Goal: Task Accomplishment & Management: Complete application form

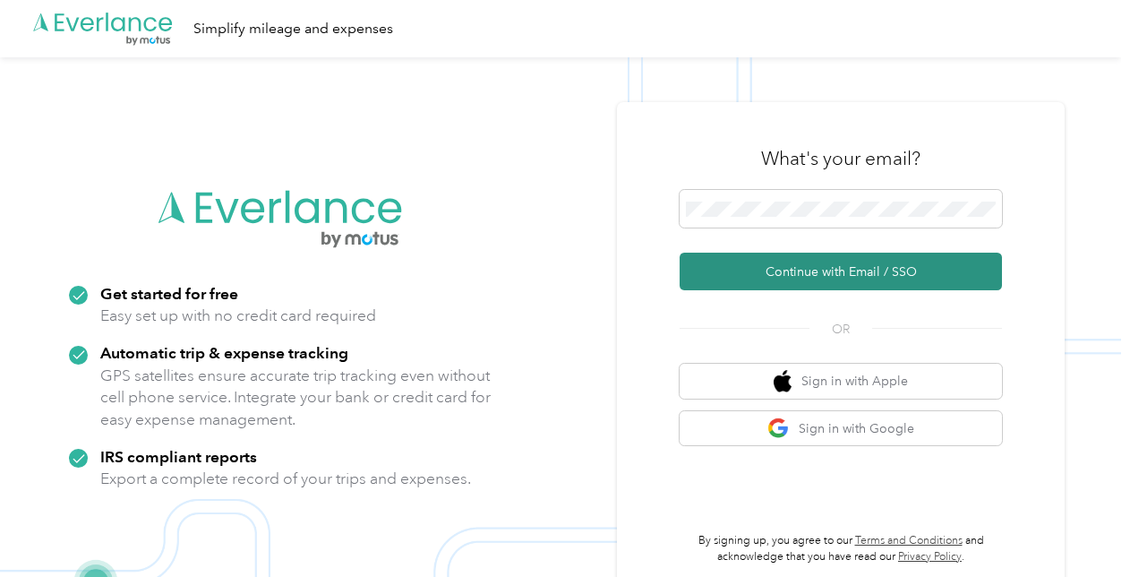
click at [771, 268] on button "Continue with Email / SSO" at bounding box center [841, 271] width 322 height 38
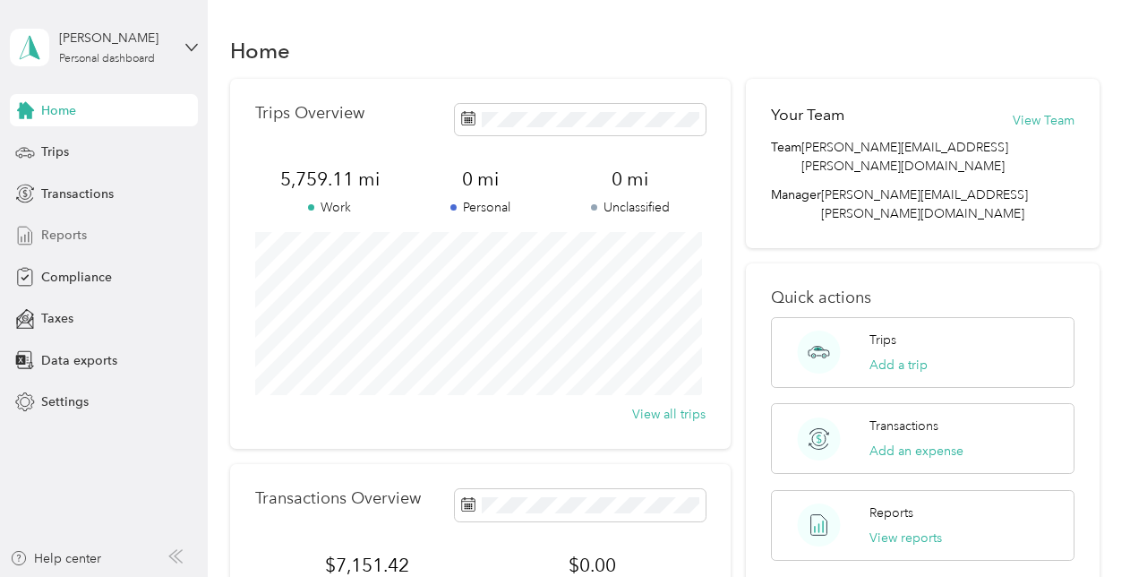
click at [97, 236] on div "Reports" at bounding box center [104, 235] width 188 height 32
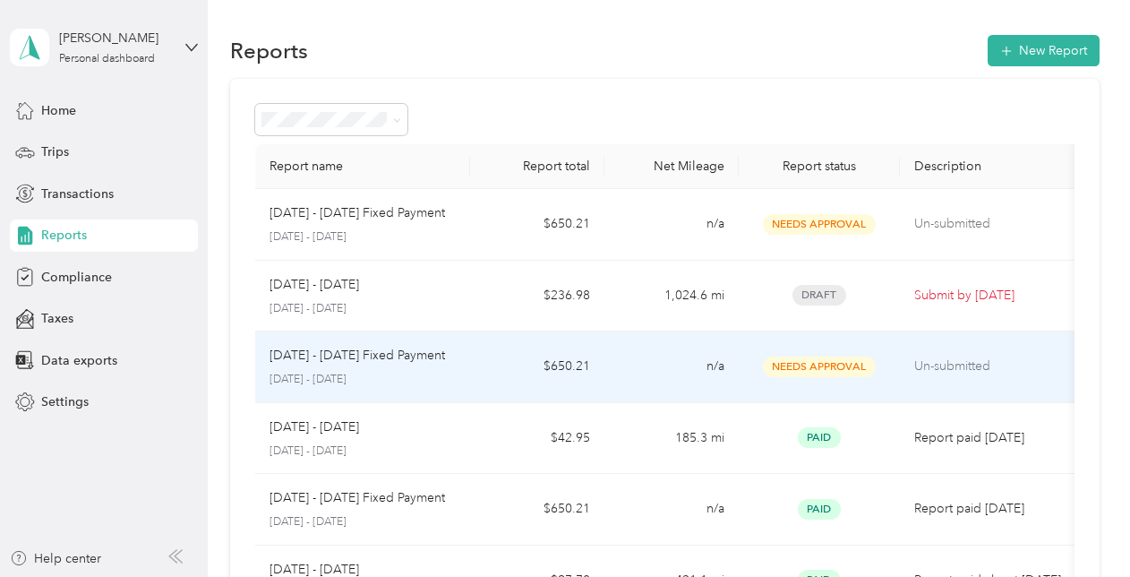
click at [491, 356] on td "$650.21" at bounding box center [537, 367] width 134 height 72
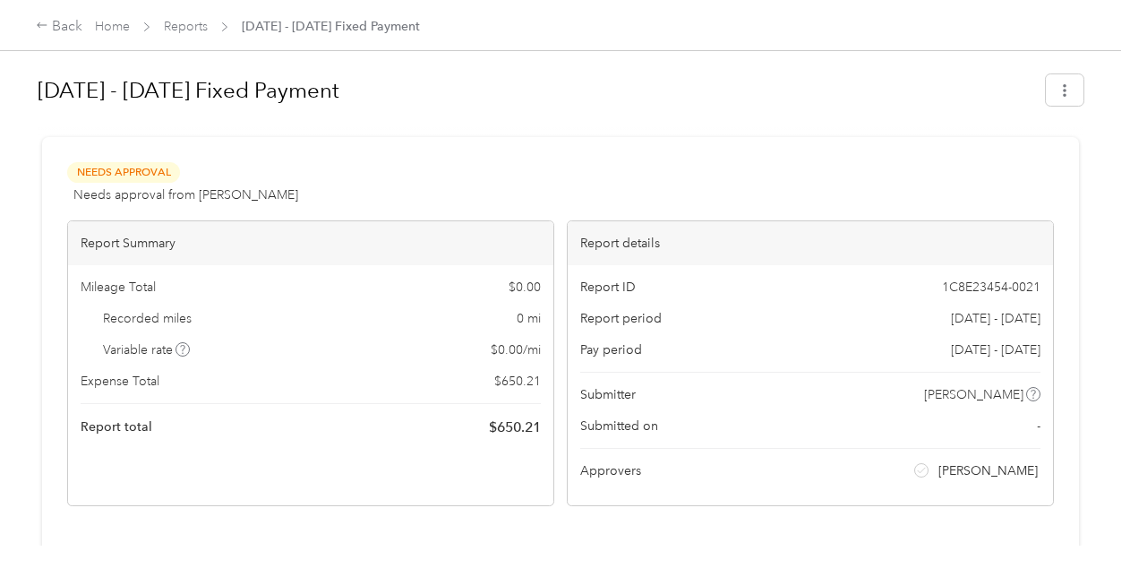
click at [1094, 90] on div "Sep 1 - 30, 2025 Fixed Payment Needs Approval Needs approval from Rizwan H Khan…" at bounding box center [560, 272] width 1121 height 545
click at [1067, 90] on button "button" at bounding box center [1065, 89] width 38 height 31
click at [564, 131] on div at bounding box center [561, 129] width 1046 height 19
click at [131, 175] on span "Needs Approval" at bounding box center [123, 172] width 113 height 21
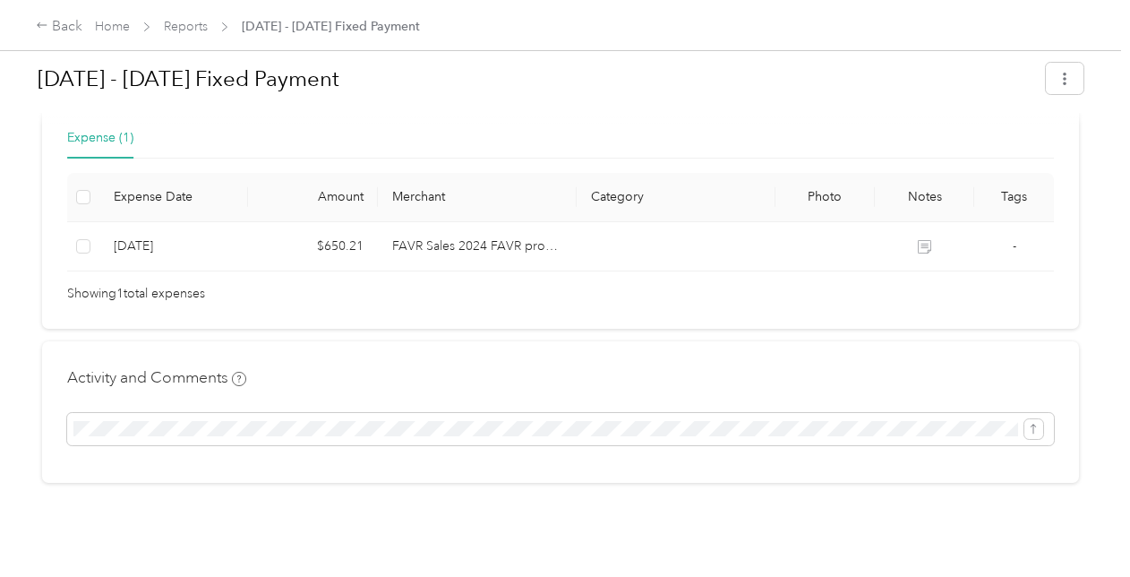
scroll to position [426, 0]
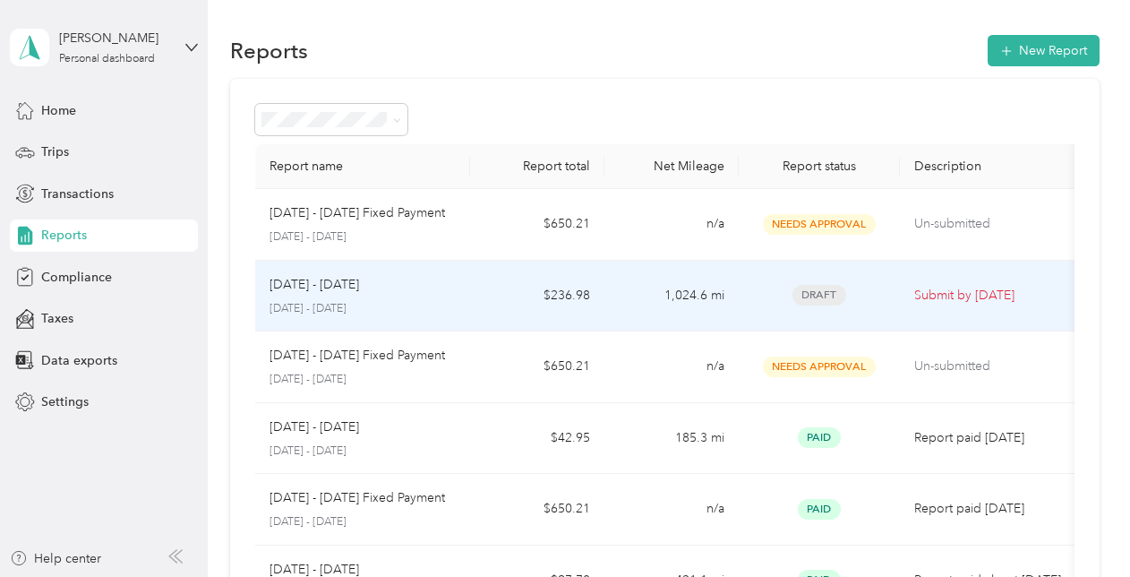
click at [459, 286] on td "Sep 1 - 30, 2025 September 1 - 30, 2025" at bounding box center [362, 297] width 215 height 72
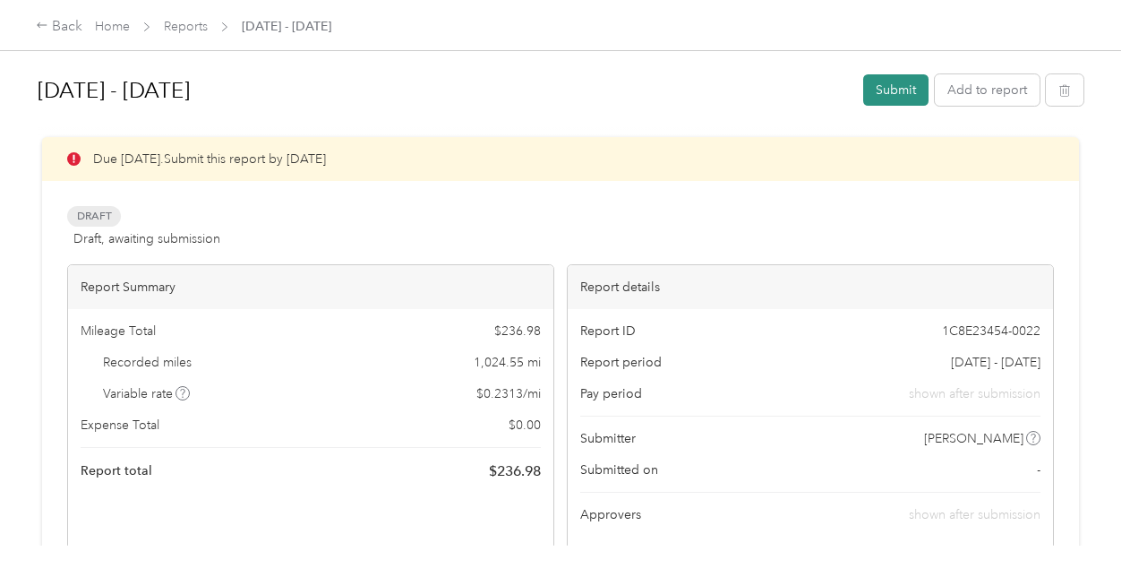
click at [889, 91] on button "Submit" at bounding box center [895, 89] width 65 height 31
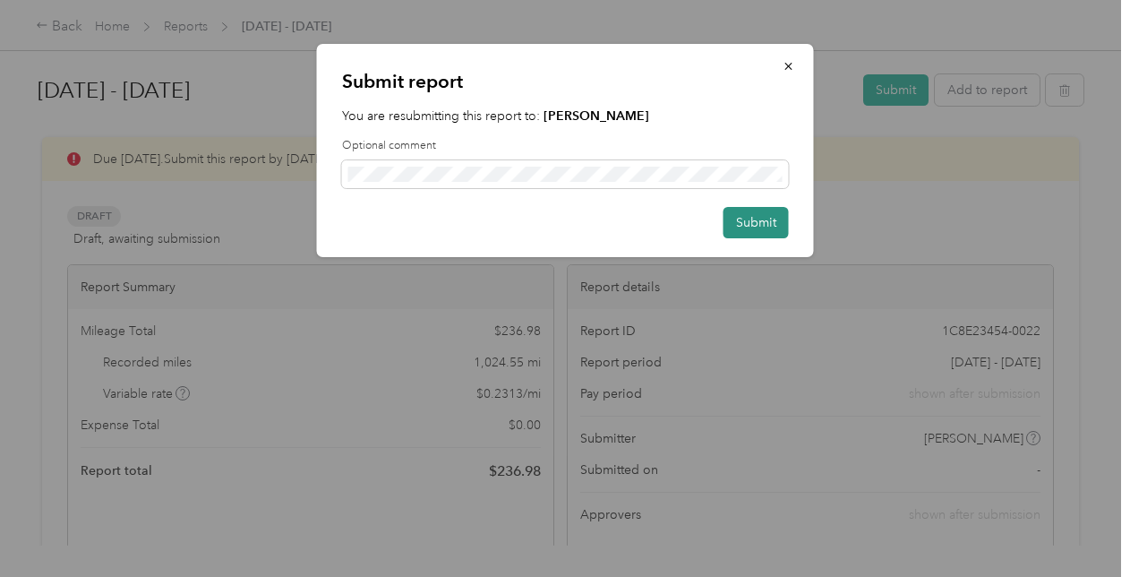
click at [754, 211] on button "Submit" at bounding box center [755, 222] width 65 height 31
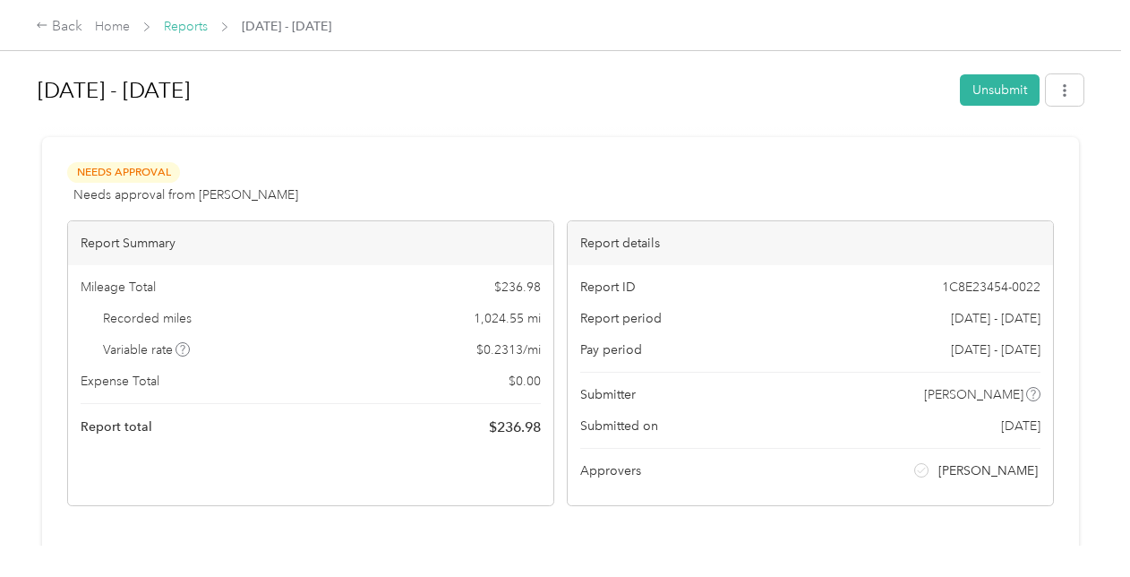
click at [184, 29] on link "Reports" at bounding box center [186, 26] width 44 height 15
